Goal: Information Seeking & Learning: Learn about a topic

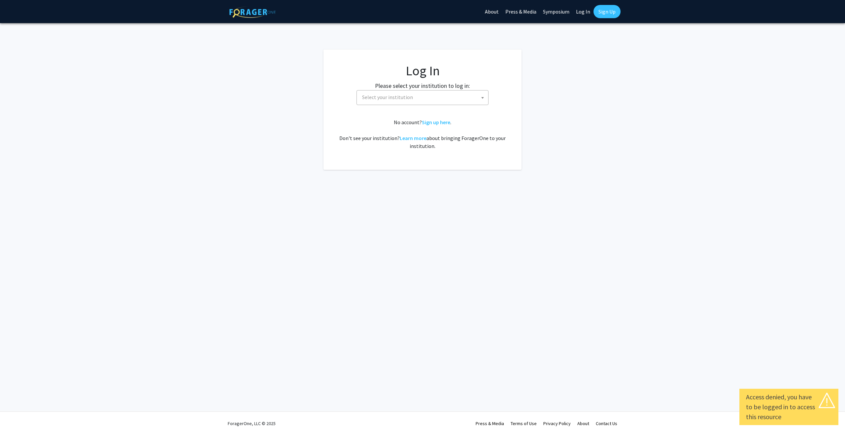
select select
click at [382, 99] on span "Select your institution" at bounding box center [387, 97] width 51 height 7
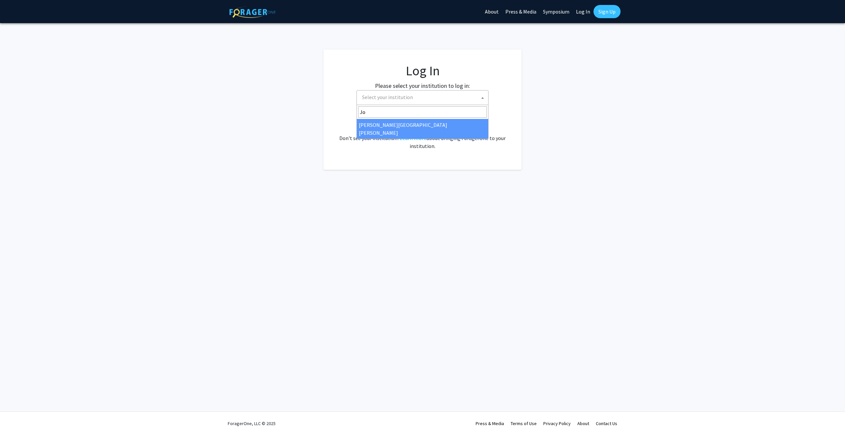
type input "Jo"
select select "1"
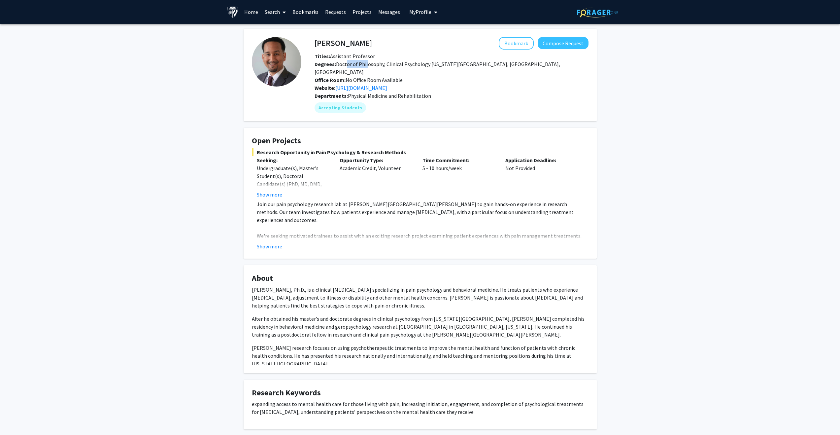
drag, startPoint x: 343, startPoint y: 66, endPoint x: 365, endPoint y: 65, distance: 21.5
click at [365, 65] on span "Degrees: Doctor of Philosophy, Clinical Psychology Texas A&M University, Colleg…" at bounding box center [438, 68] width 246 height 15
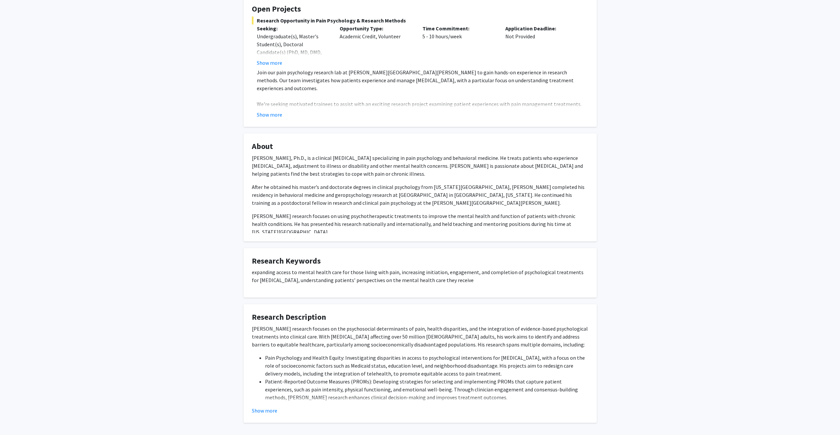
scroll to position [132, 0]
drag, startPoint x: 353, startPoint y: 319, endPoint x: 425, endPoint y: 323, distance: 72.1
click at [425, 324] on p "Dr. Fenan Rassu’s research focuses on the psychosocial determinants of pain, he…" at bounding box center [420, 336] width 337 height 24
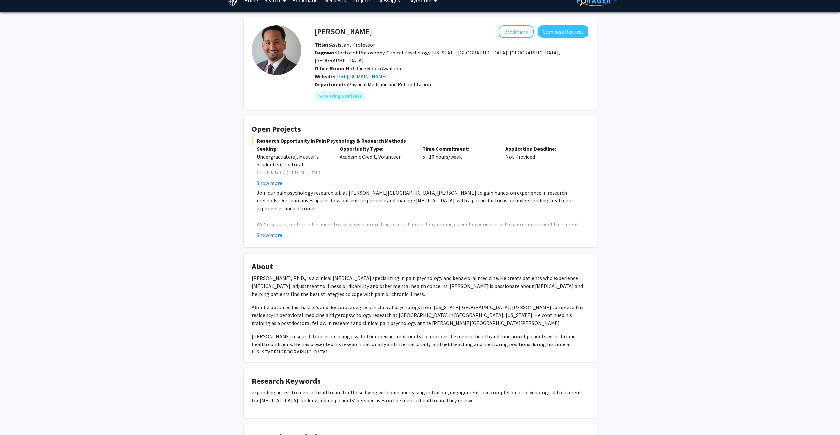
scroll to position [0, 0]
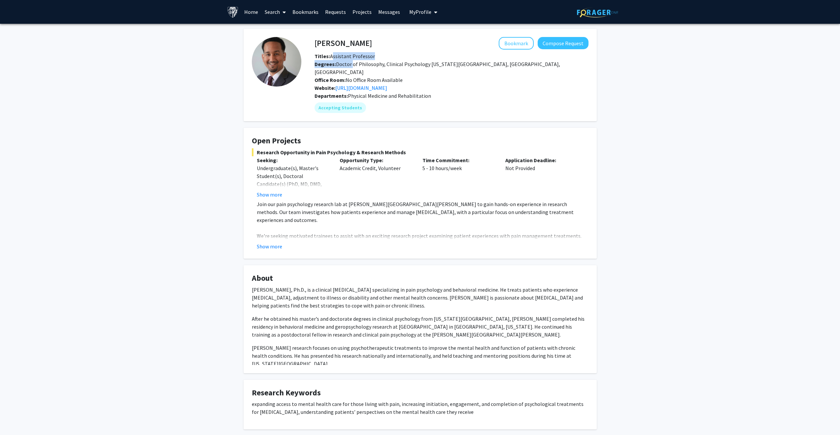
drag, startPoint x: 331, startPoint y: 56, endPoint x: 351, endPoint y: 66, distance: 22.6
click at [351, 66] on div "Titles: Assistant Professor Degrees: Doctor of Philosophy, Clinical Psychology …" at bounding box center [452, 72] width 284 height 40
click at [351, 66] on span "Degrees: Doctor of Philosophy, Clinical Psychology Texas A&M University, Colleg…" at bounding box center [438, 68] width 246 height 15
drag, startPoint x: 342, startPoint y: 73, endPoint x: 405, endPoint y: 72, distance: 62.4
click at [405, 76] on div "Office Room: No Office Room Available" at bounding box center [452, 80] width 284 height 8
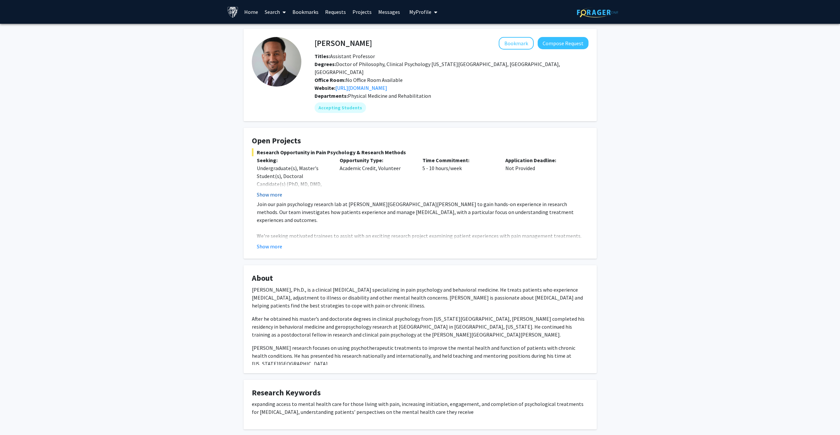
click at [276, 191] on button "Show more" at bounding box center [269, 195] width 25 height 8
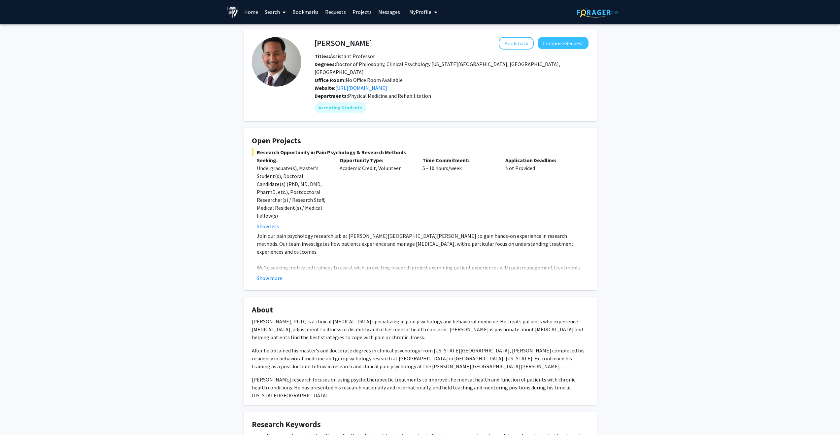
click at [277, 274] on button "Show more" at bounding box center [269, 278] width 25 height 8
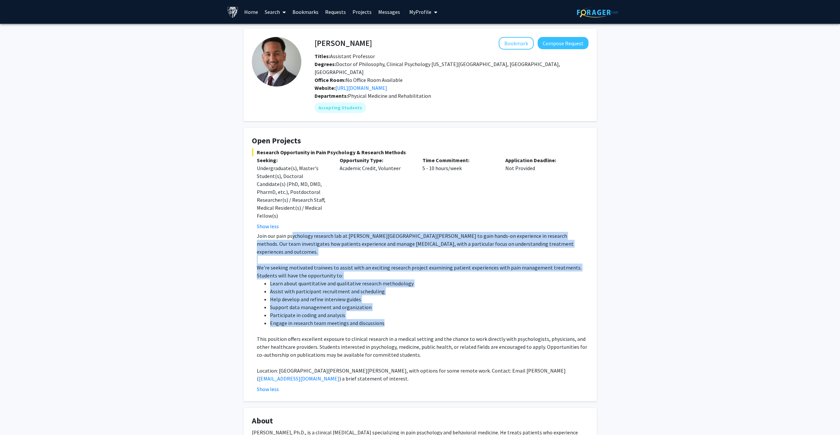
drag, startPoint x: 291, startPoint y: 225, endPoint x: 396, endPoint y: 310, distance: 135.5
click at [396, 310] on div "Join our pain psychology research lab at Johns Hopkins School of Medicine to ga…" at bounding box center [423, 307] width 332 height 151
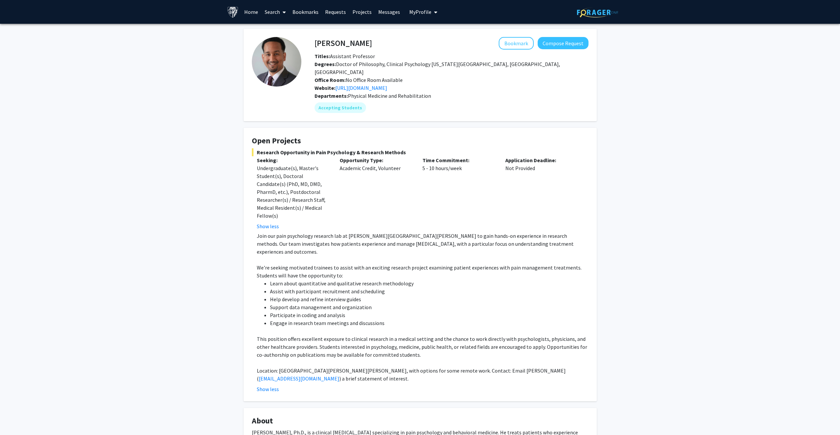
click at [407, 335] on p "This position offers excellent exposure to clinical research in a medical setti…" at bounding box center [423, 347] width 332 height 24
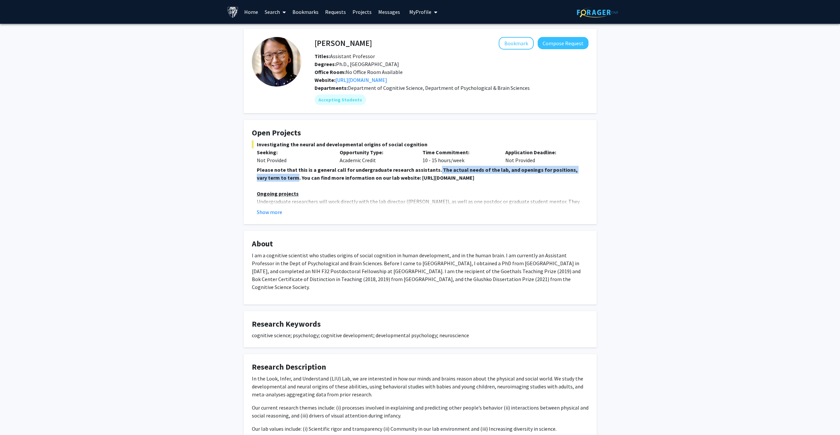
drag, startPoint x: 286, startPoint y: 176, endPoint x: 431, endPoint y: 169, distance: 145.1
click at [431, 169] on strong "Please note that this is a general call for undergraduate research assistants. …" at bounding box center [417, 173] width 321 height 15
click at [282, 210] on div "Show more" at bounding box center [423, 212] width 332 height 8
click at [279, 211] on button "Show more" at bounding box center [269, 212] width 25 height 8
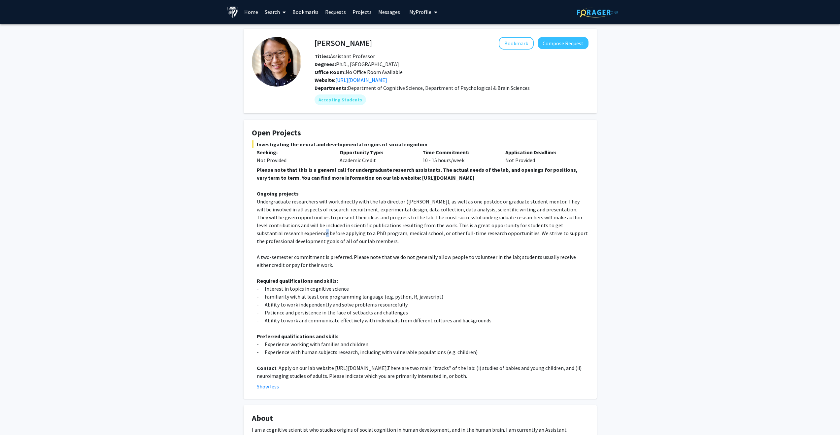
drag, startPoint x: 578, startPoint y: 225, endPoint x: 581, endPoint y: 224, distance: 3.9
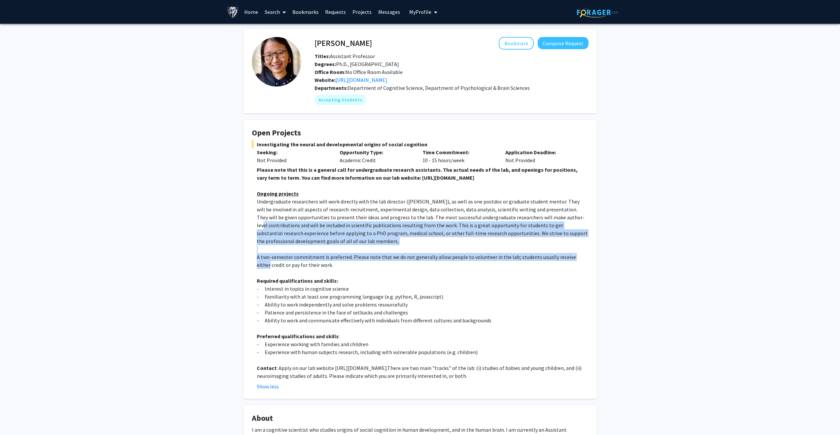
drag, startPoint x: 552, startPoint y: 215, endPoint x: 590, endPoint y: 253, distance: 53.5
click at [590, 253] on fg-card "Open Projects Investigating the neural and developmental origins of social cogn…" at bounding box center [420, 259] width 353 height 279
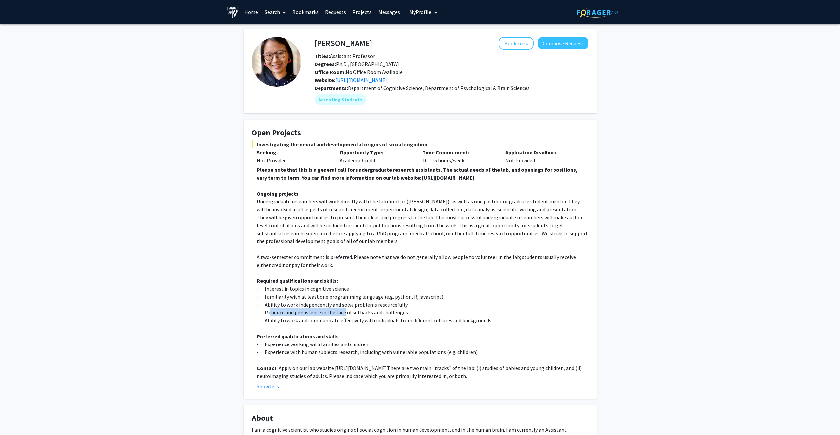
drag, startPoint x: 269, startPoint y: 315, endPoint x: 342, endPoint y: 314, distance: 73.0
click at [342, 314] on p "- Patience and persistence in the face of setbacks and challenges" at bounding box center [423, 312] width 332 height 8
drag, startPoint x: 263, startPoint y: 318, endPoint x: 475, endPoint y: 329, distance: 213.0
click at [475, 329] on div "Please note that this is a general call for undergraduate research assistants. …" at bounding box center [423, 273] width 332 height 214
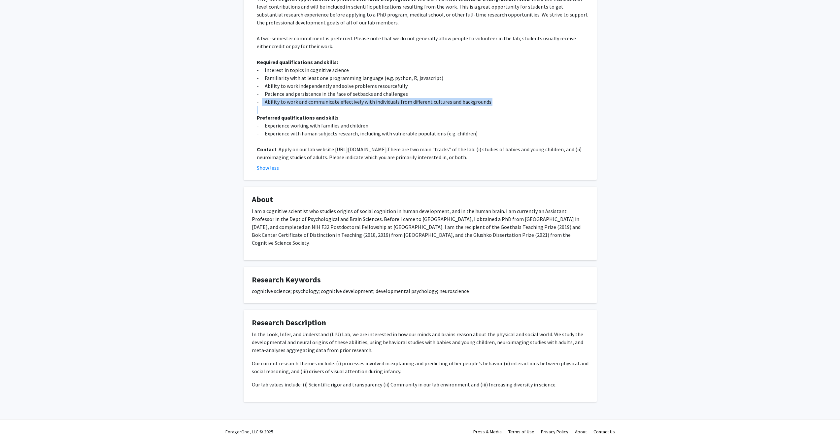
scroll to position [219, 0]
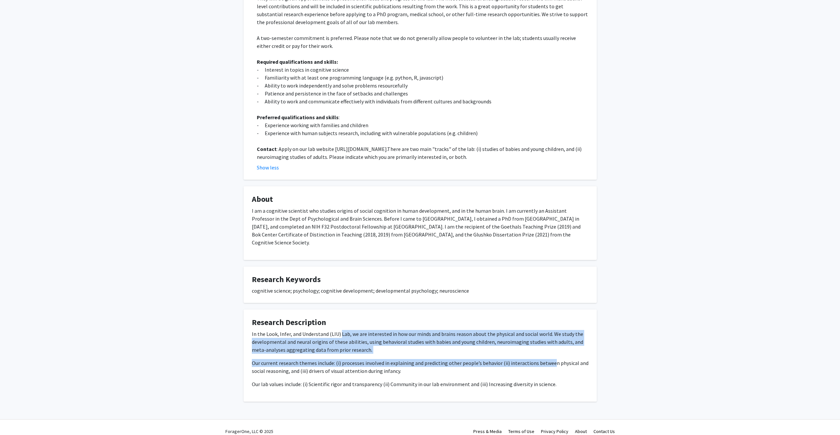
drag, startPoint x: 339, startPoint y: 323, endPoint x: 361, endPoint y: 189, distance: 135.5
click at [548, 348] on div "In the Look, Infer, and Understand (LIU) Lab, we are interested in how our mind…" at bounding box center [420, 359] width 337 height 58
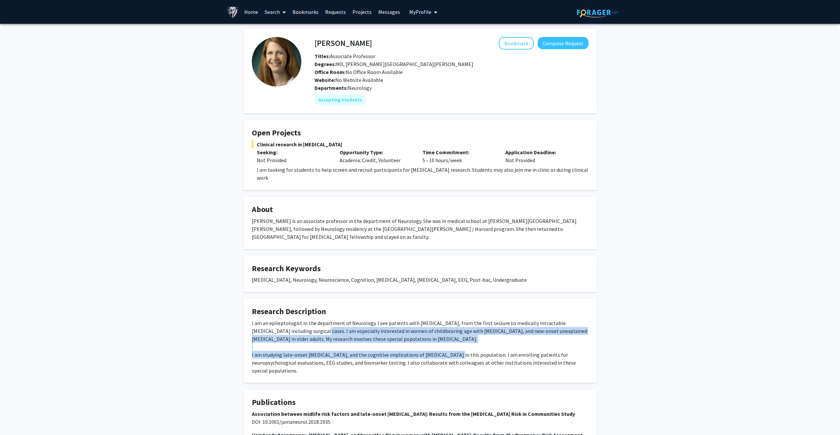
drag, startPoint x: 290, startPoint y: 313, endPoint x: 443, endPoint y: 335, distance: 154.9
click at [443, 335] on div "I am an epileptologist in the department of Neurology. I see patients with [MED…" at bounding box center [420, 346] width 337 height 55
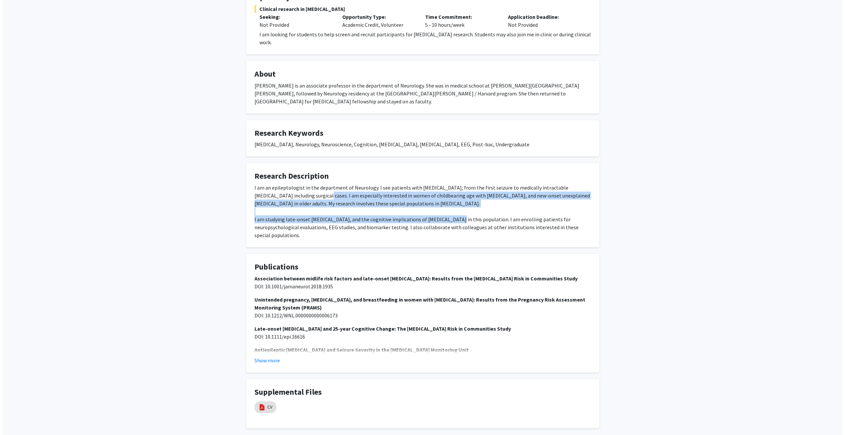
scroll to position [146, 0]
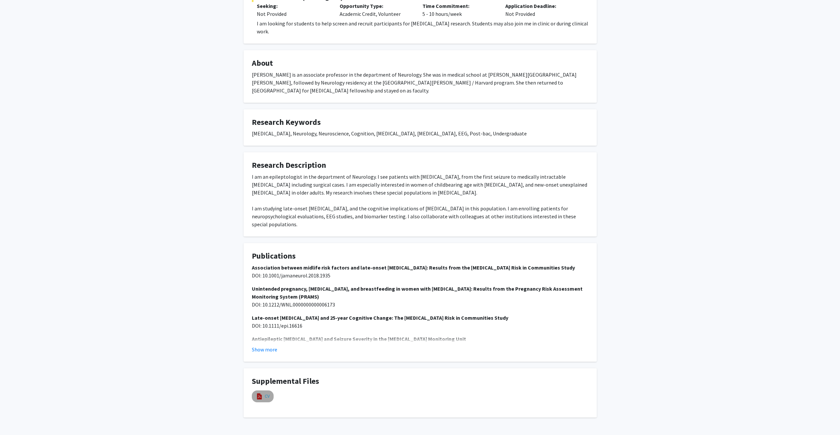
click at [266, 393] on link "CV" at bounding box center [267, 396] width 5 height 7
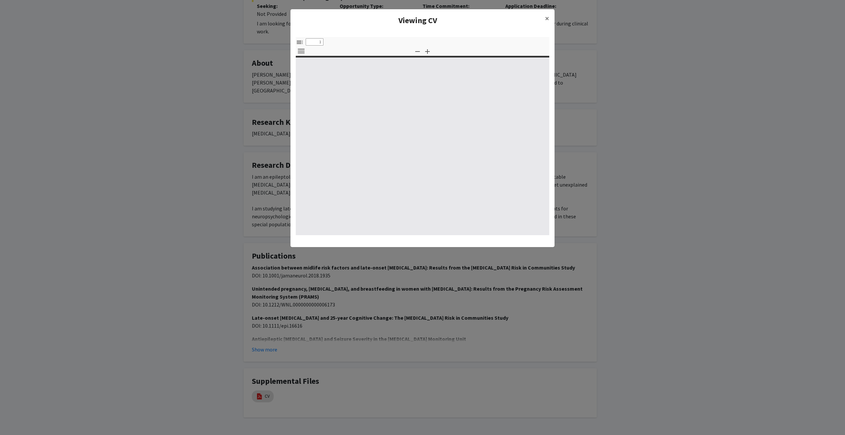
select select "custom"
type input "0"
select select "custom"
type input "1"
select select "auto"
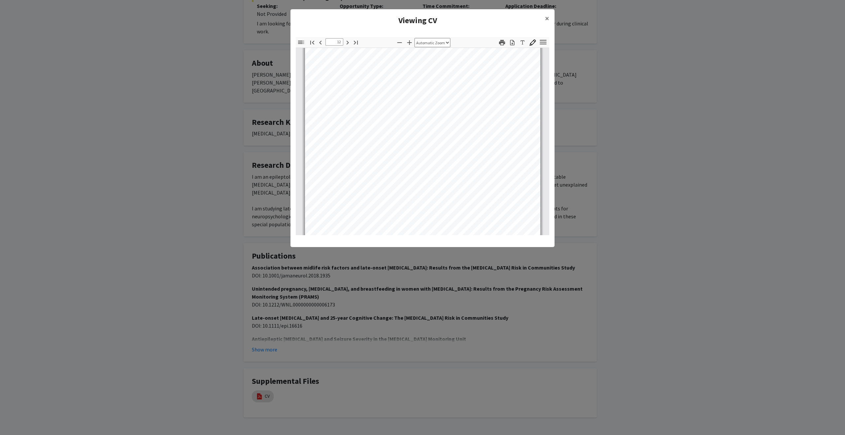
scroll to position [3467, 0]
type input "12"
